Goal: Information Seeking & Learning: Learn about a topic

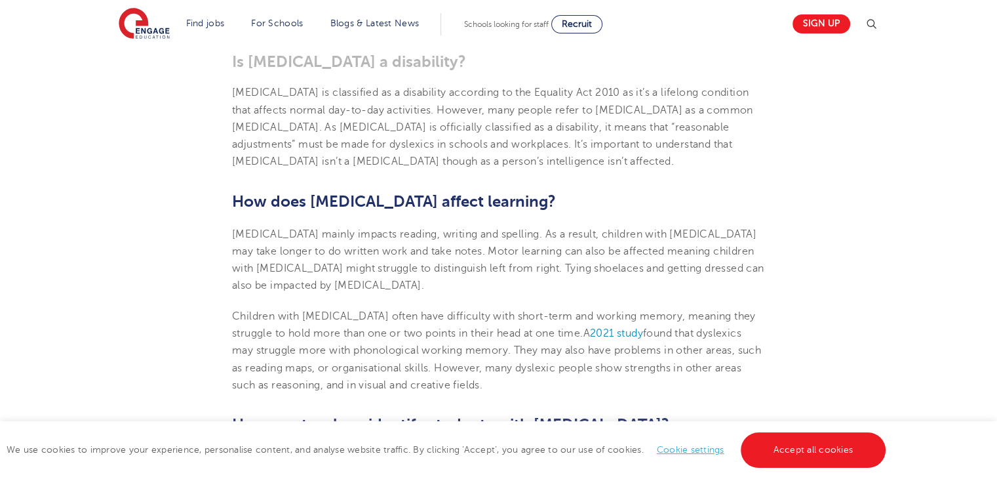
scroll to position [918, 0]
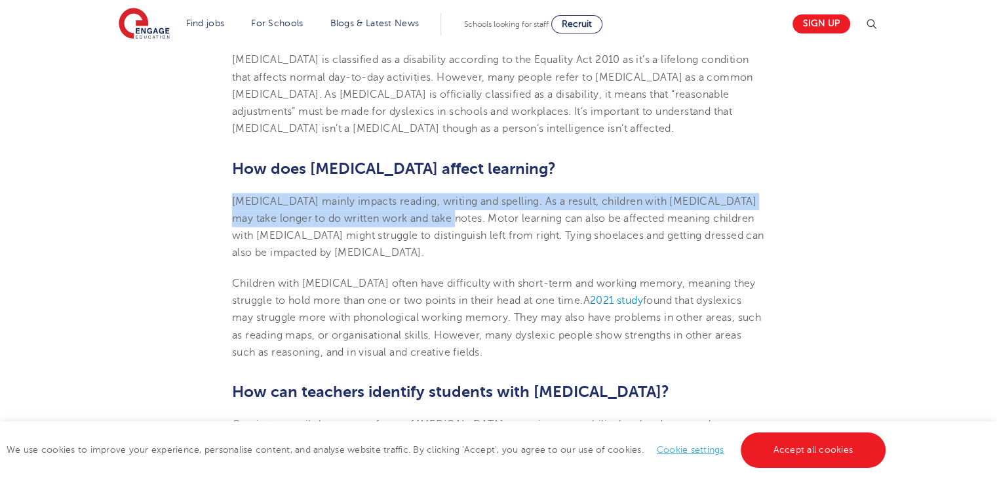
drag, startPoint x: 231, startPoint y: 167, endPoint x: 475, endPoint y: 194, distance: 245.4
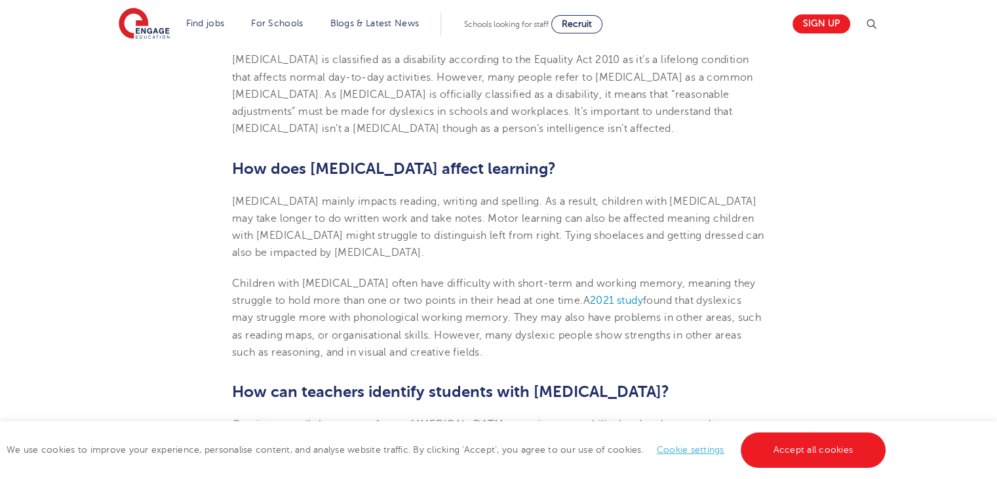
click at [507, 195] on span "[MEDICAL_DATA] mainly impacts reading, writing and spelling. As a result, child…" at bounding box center [498, 227] width 532 height 64
drag, startPoint x: 507, startPoint y: 195, endPoint x: 431, endPoint y: 188, distance: 75.8
click at [431, 195] on span "[MEDICAL_DATA] mainly impacts reading, writing and spelling. As a result, child…" at bounding box center [498, 227] width 532 height 64
click at [504, 195] on span "[MEDICAL_DATA] mainly impacts reading, writing and spelling. As a result, child…" at bounding box center [498, 227] width 532 height 64
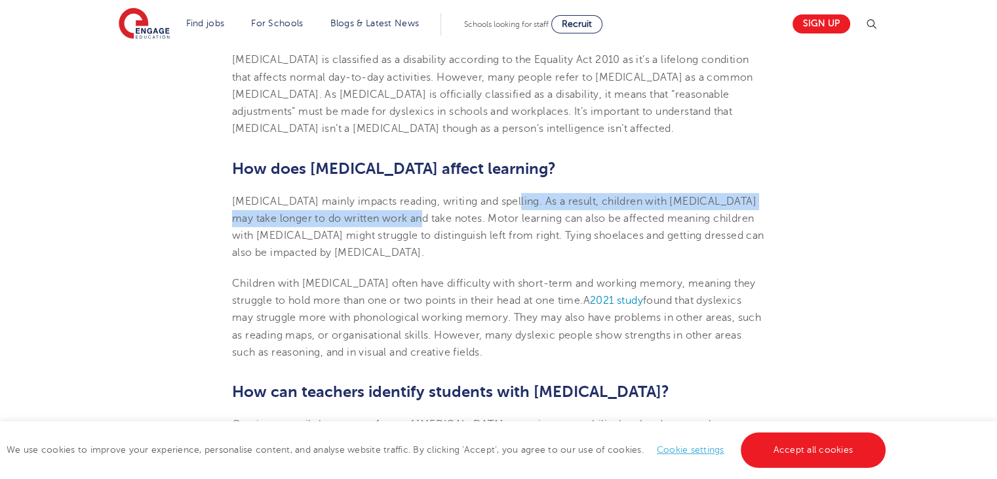
drag, startPoint x: 504, startPoint y: 176, endPoint x: 391, endPoint y: 195, distance: 115.0
click at [391, 195] on span "[MEDICAL_DATA] mainly impacts reading, writing and spelling. As a result, child…" at bounding box center [498, 227] width 532 height 64
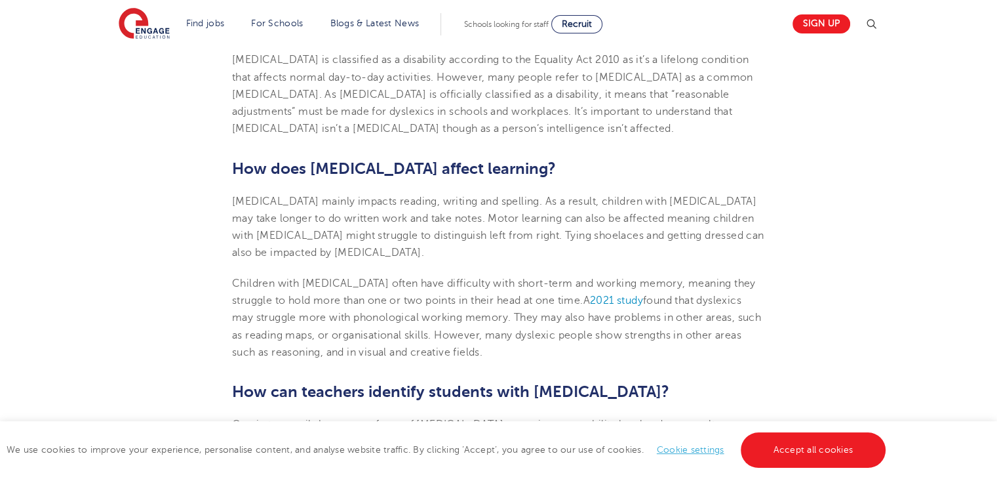
click at [412, 195] on span "[MEDICAL_DATA] mainly impacts reading, writing and spelling. As a result, child…" at bounding box center [498, 227] width 532 height 64
drag, startPoint x: 412, startPoint y: 195, endPoint x: 715, endPoint y: 201, distance: 303.0
click at [714, 201] on p "[MEDICAL_DATA] mainly impacts reading, writing and spelling. As a result, child…" at bounding box center [498, 227] width 533 height 69
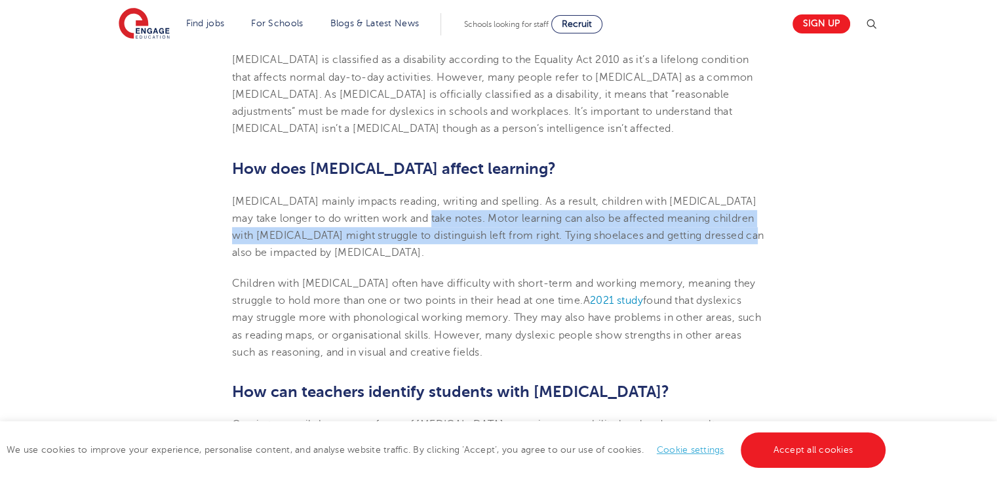
click at [715, 201] on p "[MEDICAL_DATA] mainly impacts reading, writing and spelling. As a result, child…" at bounding box center [498, 227] width 533 height 69
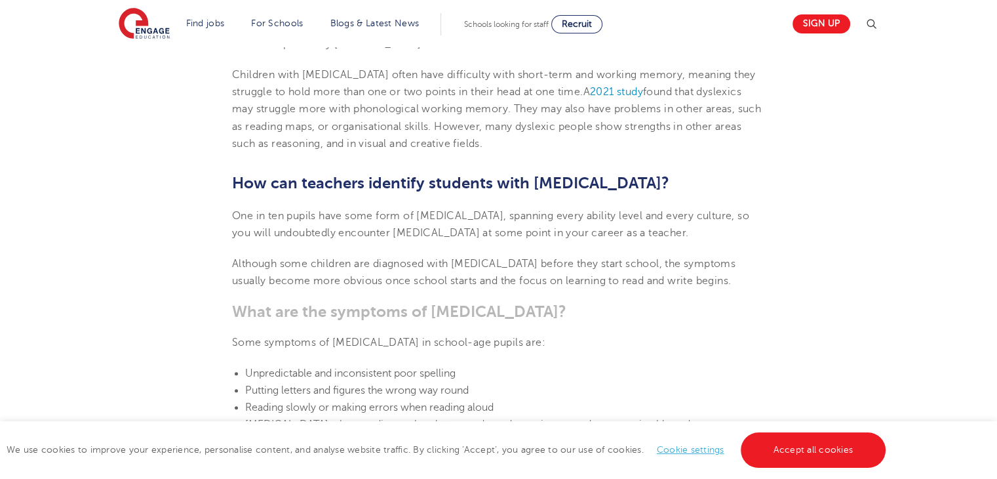
scroll to position [1180, 0]
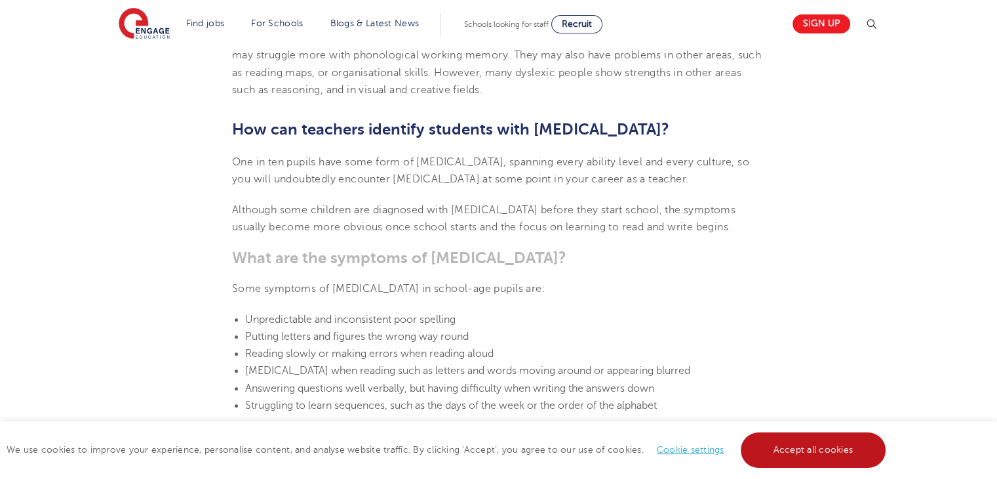
click at [782, 440] on link "Accept all cookies" at bounding box center [814, 449] width 146 height 35
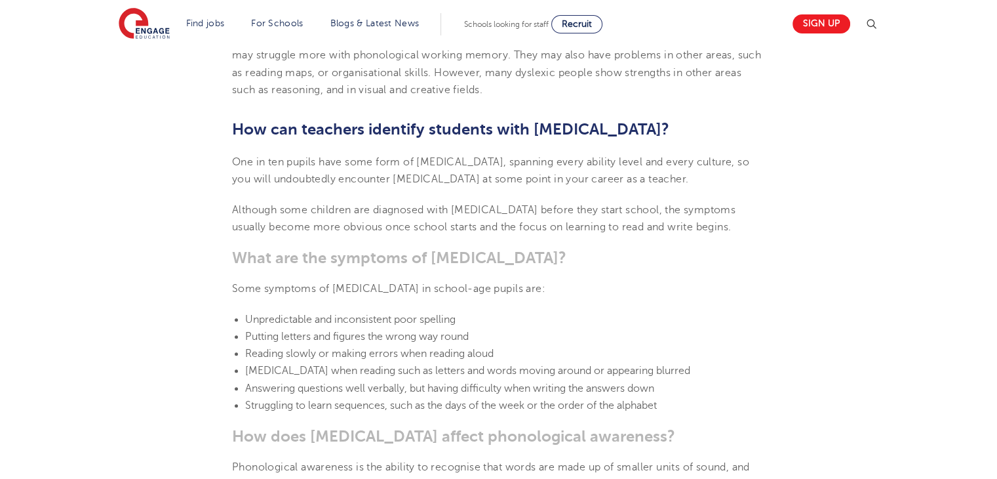
click at [254, 118] on h2 "How can teachers identify students with [MEDICAL_DATA]?" at bounding box center [498, 129] width 533 height 22
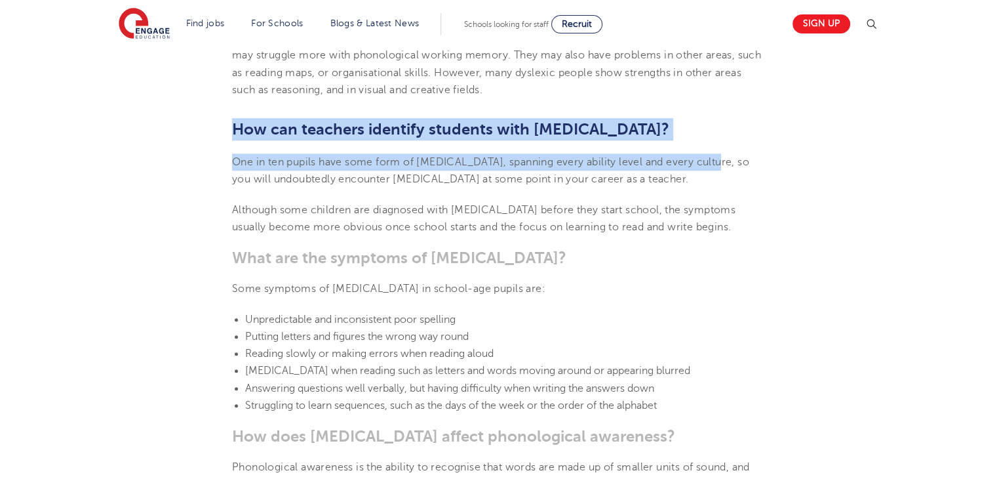
drag, startPoint x: 254, startPoint y: 92, endPoint x: 700, endPoint y: 134, distance: 447.9
click at [700, 156] on span "One in ten pupils have some form of [MEDICAL_DATA], spanning every ability leve…" at bounding box center [490, 170] width 517 height 29
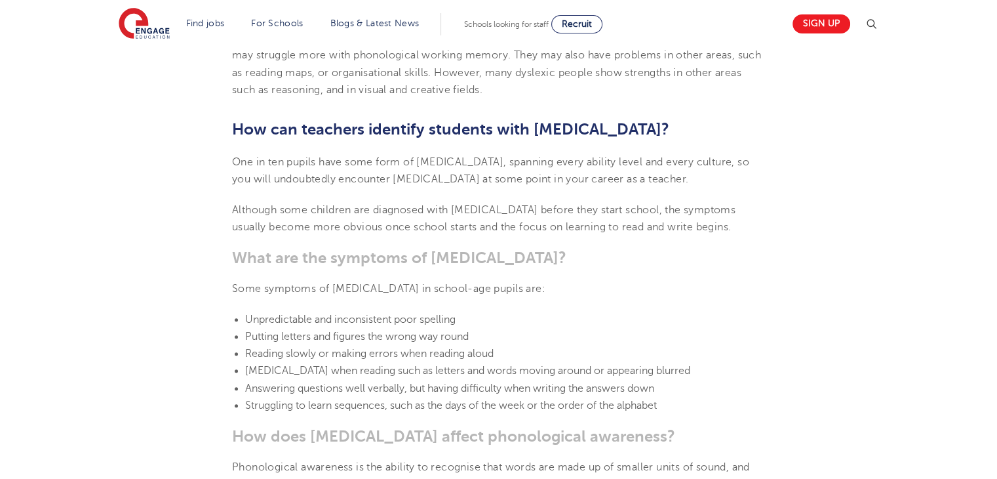
click at [649, 153] on p "One in ten pupils have some form of [MEDICAL_DATA], spanning every ability leve…" at bounding box center [498, 170] width 533 height 35
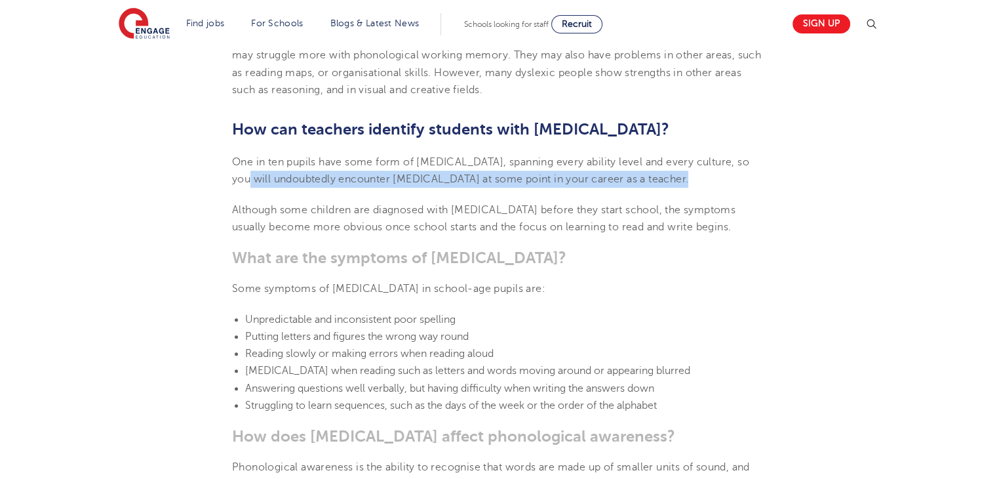
drag, startPoint x: 640, startPoint y: 145, endPoint x: 233, endPoint y: 146, distance: 406.6
click at [233, 153] on p "One in ten pupils have some form of [MEDICAL_DATA], spanning every ability leve…" at bounding box center [498, 170] width 533 height 35
click at [232, 153] on p "One in ten pupils have some form of [MEDICAL_DATA], spanning every ability leve…" at bounding box center [498, 170] width 533 height 35
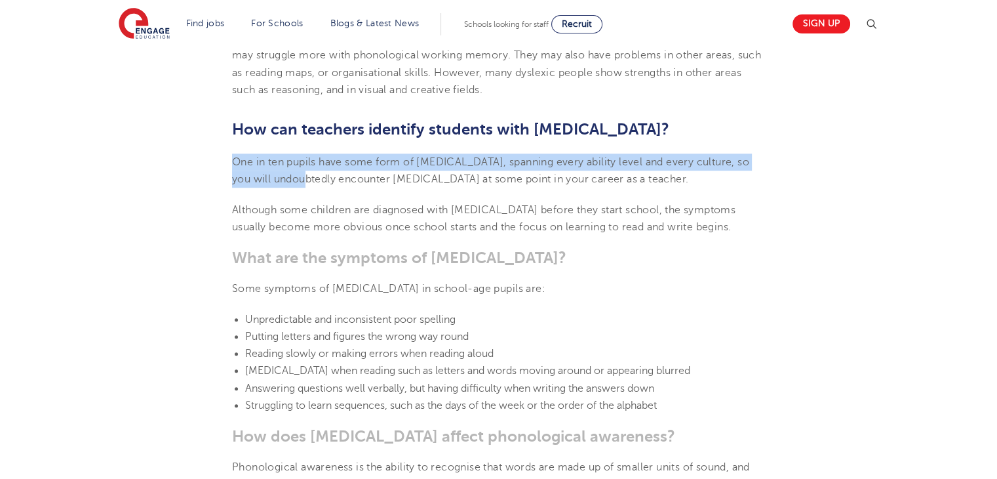
drag, startPoint x: 232, startPoint y: 145, endPoint x: 227, endPoint y: 131, distance: 14.7
drag, startPoint x: 227, startPoint y: 131, endPoint x: 262, endPoint y: 152, distance: 40.6
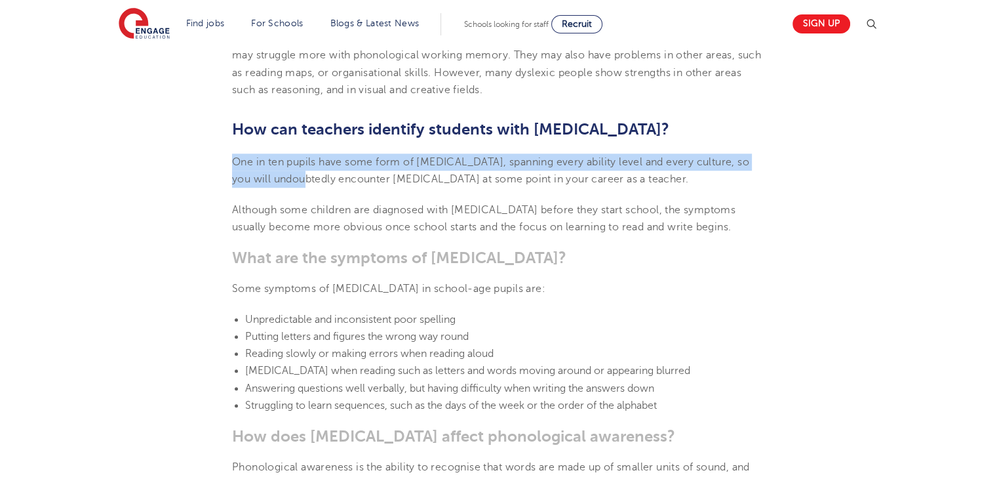
click at [262, 156] on span "One in ten pupils have some form of [MEDICAL_DATA], spanning every ability leve…" at bounding box center [490, 170] width 517 height 29
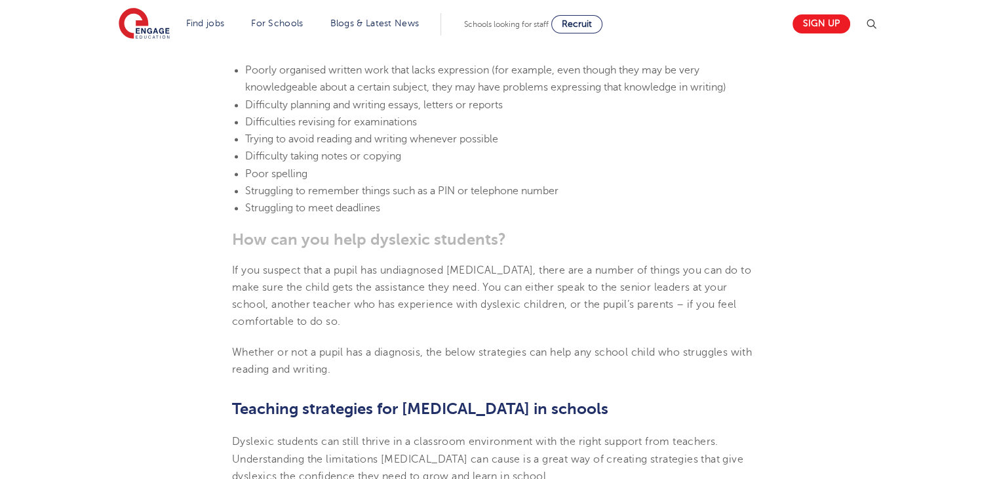
scroll to position [1836, 0]
click at [473, 262] on span "If you suspect that a pupil has undiagnosed [MEDICAL_DATA], there are a number …" at bounding box center [491, 294] width 519 height 64
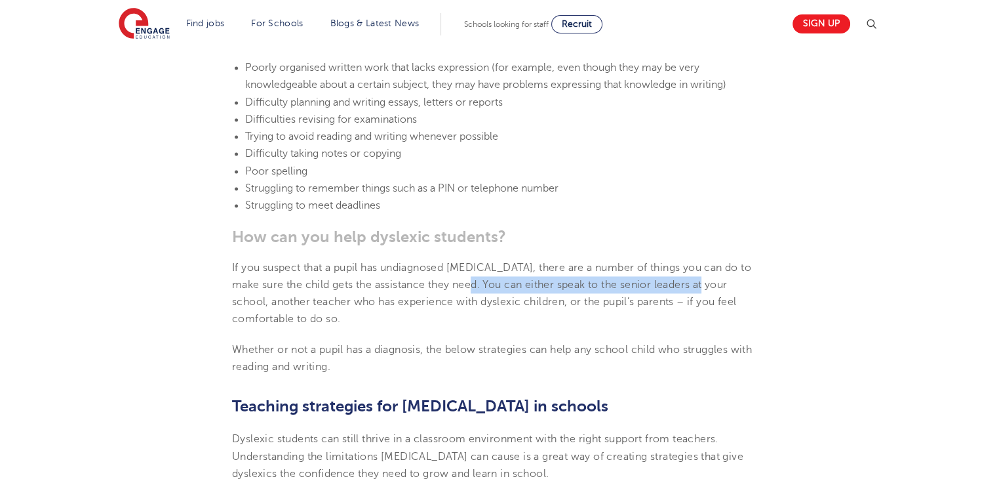
drag, startPoint x: 473, startPoint y: 262, endPoint x: 823, endPoint y: 269, distance: 349.6
click at [823, 269] on section "[DATE] Supporting [MEDICAL_DATA] In Schools: 10 Teaching Strategies | Engage Ho…" at bounding box center [498, 248] width 795 height 3445
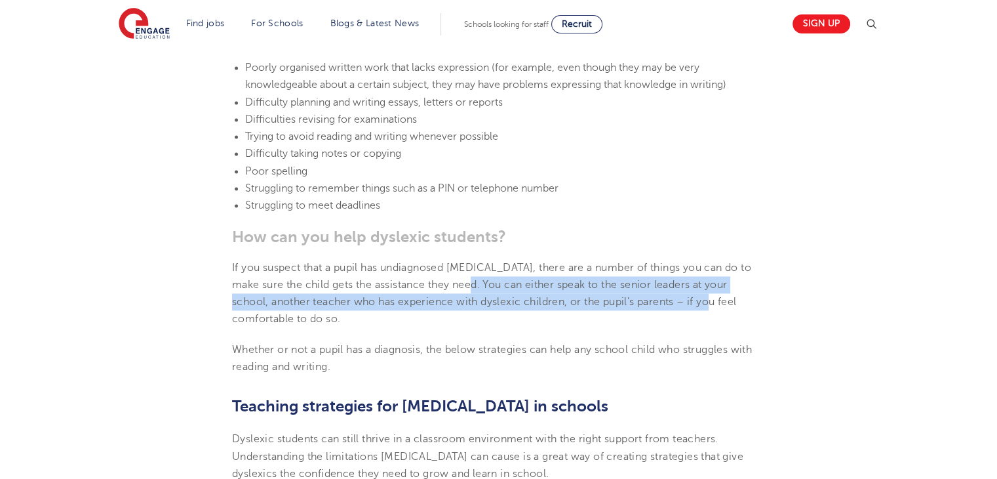
click at [823, 269] on section "[DATE] Supporting [MEDICAL_DATA] In Schools: 10 Teaching Strategies | Engage Ho…" at bounding box center [498, 248] width 795 height 3445
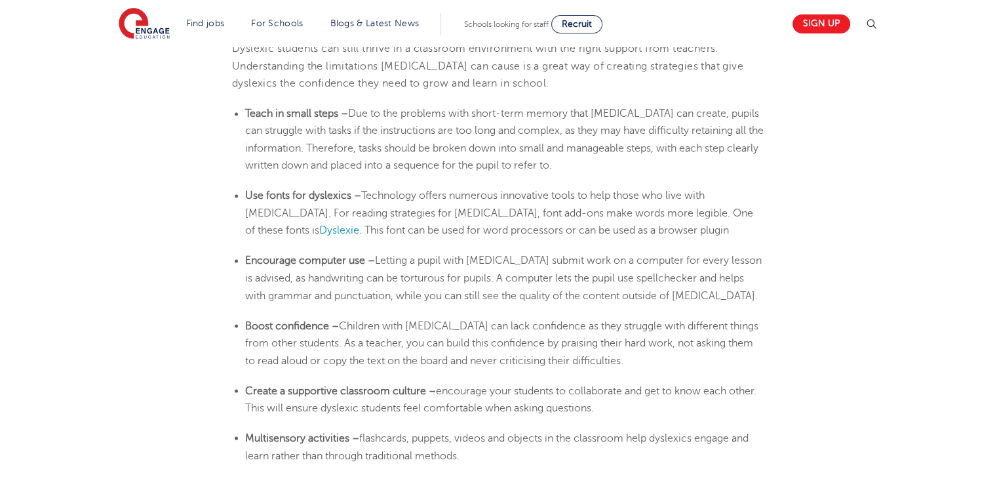
scroll to position [2230, 0]
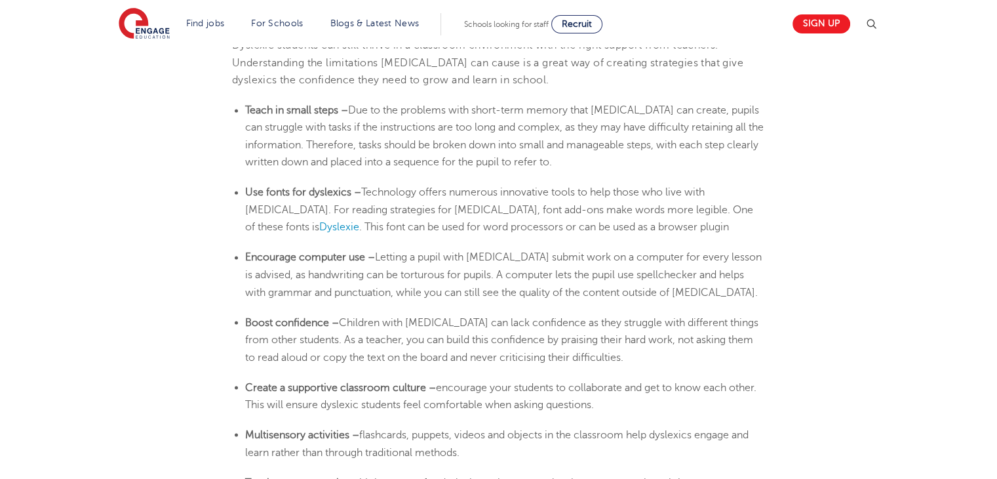
click at [381, 186] on span "Technology offers numerous innovative tools to help those who live with [MEDICA…" at bounding box center [499, 209] width 508 height 47
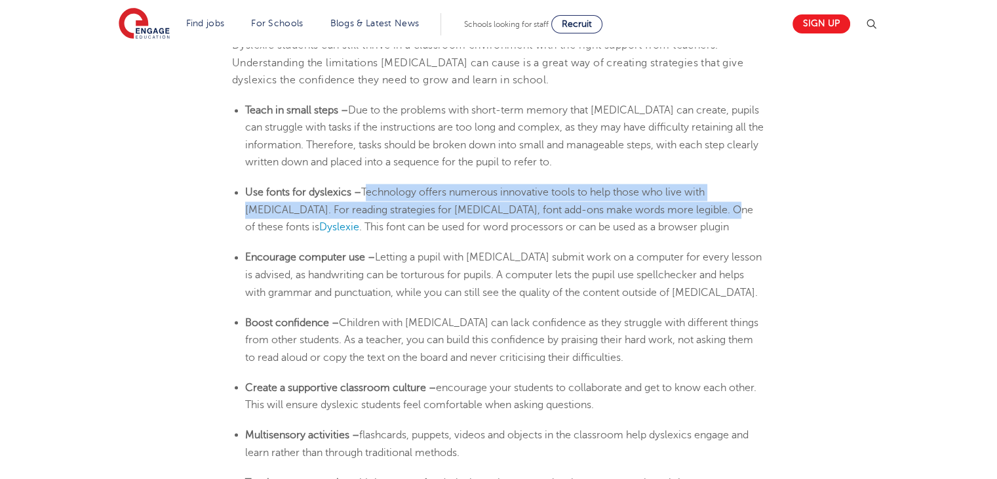
drag, startPoint x: 381, startPoint y: 161, endPoint x: 643, endPoint y: 182, distance: 262.4
click at [643, 186] on span "Technology offers numerous innovative tools to help those who live with [MEDICA…" at bounding box center [499, 209] width 508 height 47
